Goal: Task Accomplishment & Management: Complete application form

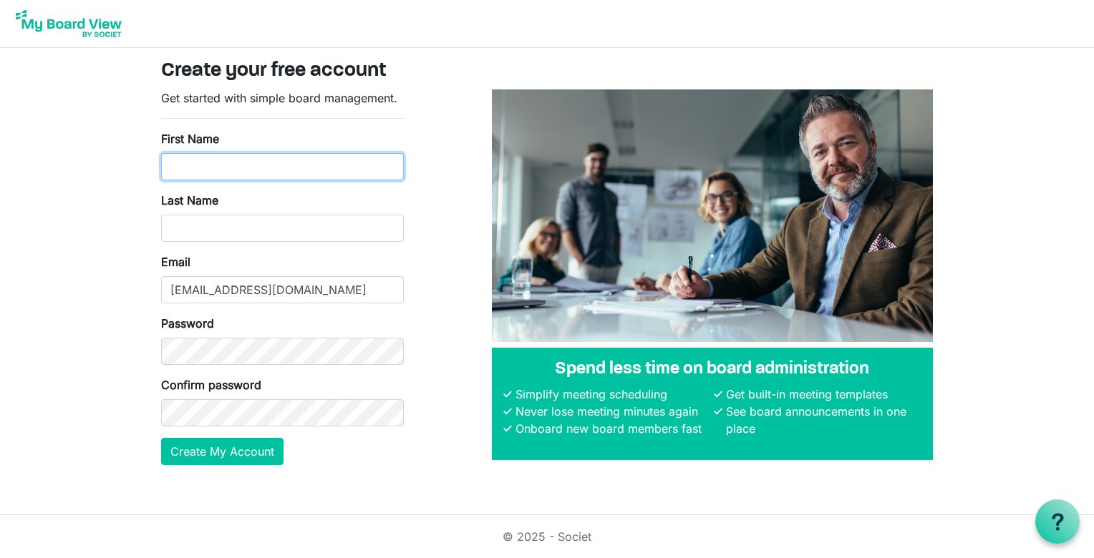
click at [331, 166] on input "First Name" at bounding box center [282, 166] width 243 height 27
type input "william"
type input "Goldstein"
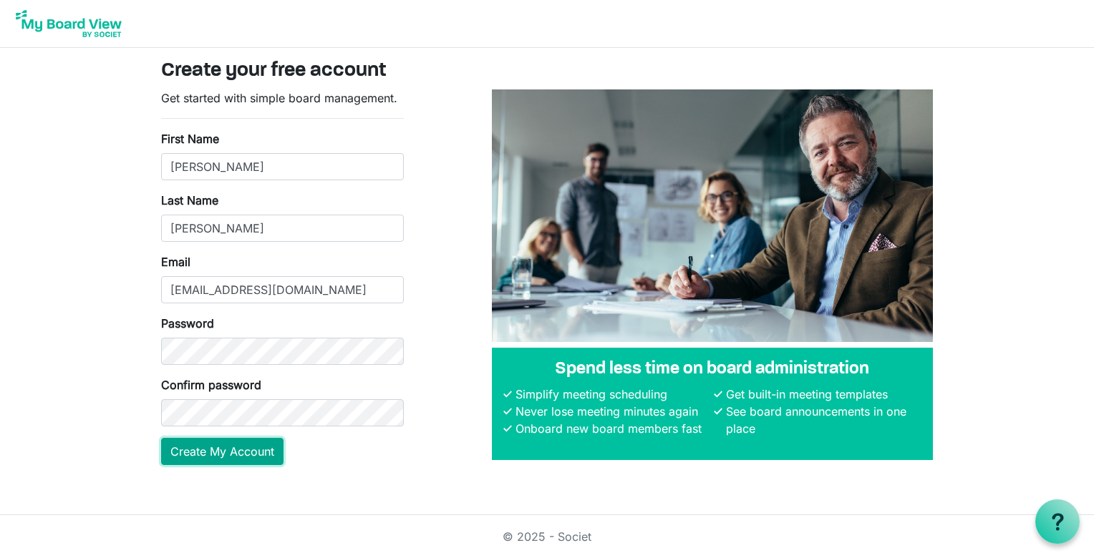
click at [225, 457] on button "Create My Account" at bounding box center [222, 451] width 122 height 27
click at [218, 453] on button "Create My Account" at bounding box center [222, 451] width 122 height 27
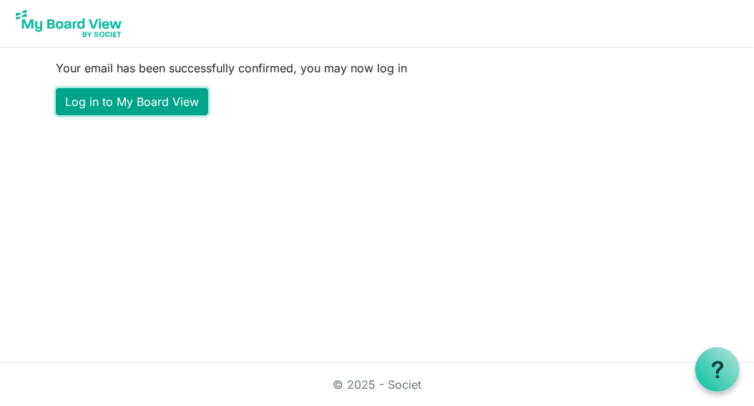
click at [127, 98] on link "Log in to My Board View" at bounding box center [132, 101] width 152 height 27
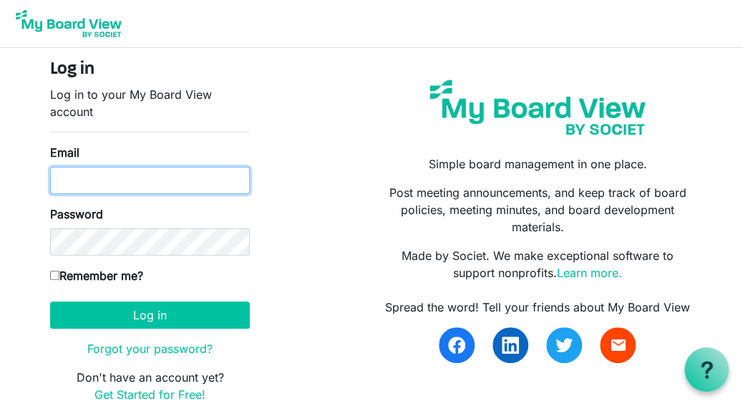
type input "[EMAIL_ADDRESS][DOMAIN_NAME]"
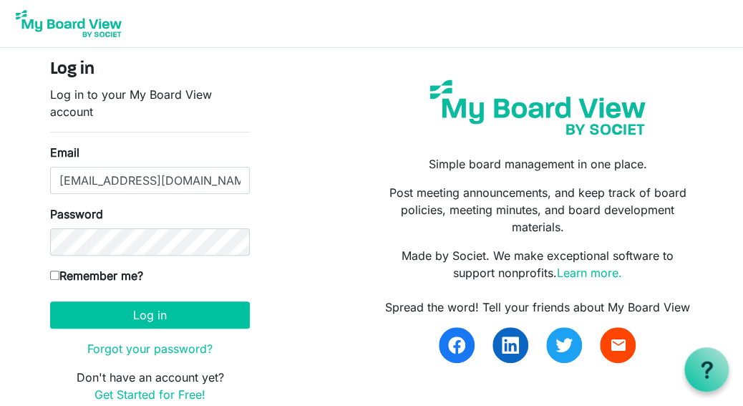
click at [52, 273] on input "Remember me?" at bounding box center [54, 275] width 9 height 9
checkbox input "true"
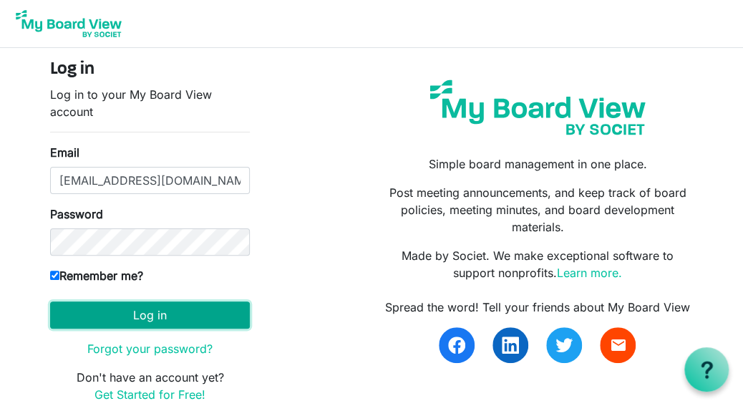
click at [109, 311] on button "Log in" at bounding box center [150, 314] width 200 height 27
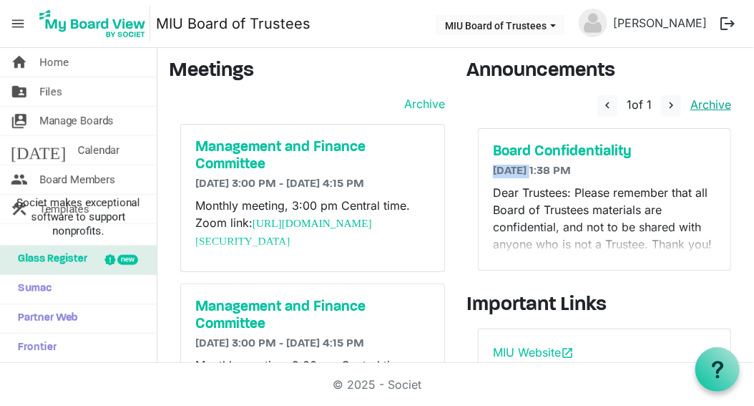
drag, startPoint x: 319, startPoint y: 276, endPoint x: 674, endPoint y: 110, distance: 392.6
click at [674, 110] on div "navigate_before 1 of 1 navigate_next Archive Board Confidentiality [DATE] 1:38 …" at bounding box center [605, 188] width 276 height 187
